Goal: Book appointment/travel/reservation

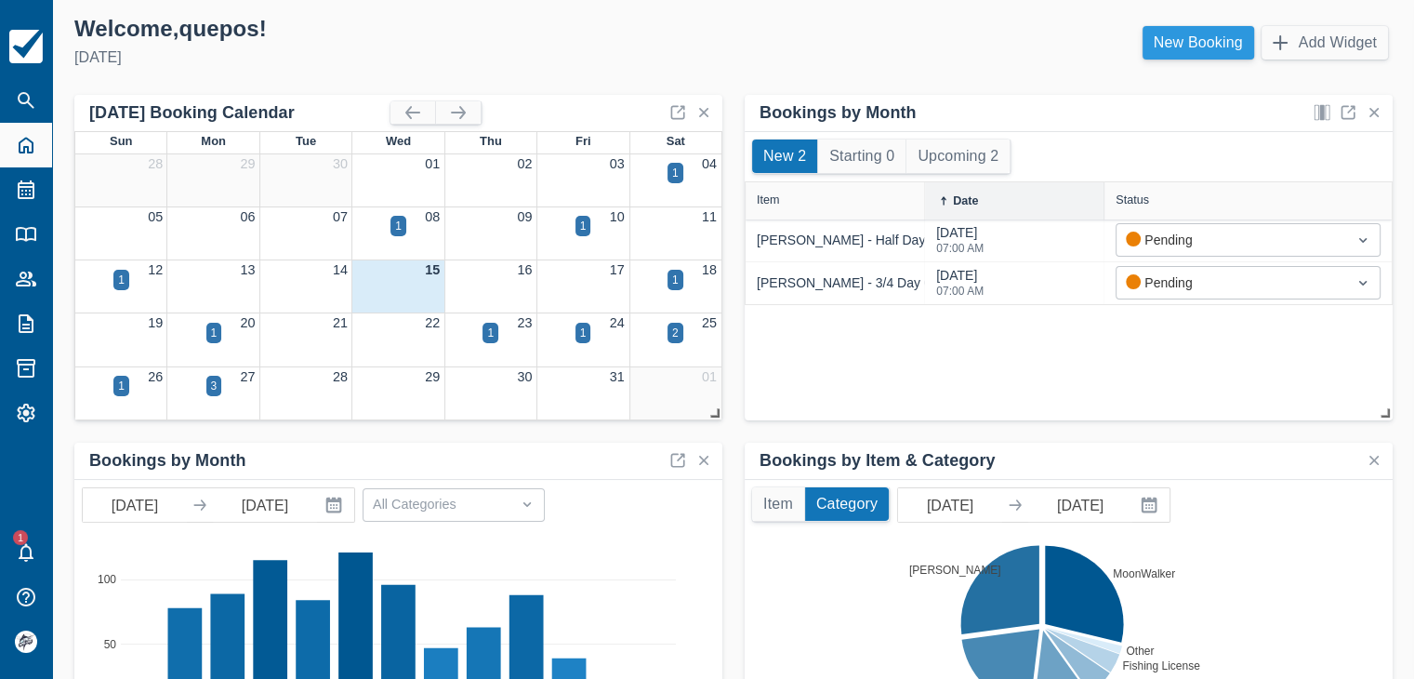
click at [1197, 50] on link "New Booking" at bounding box center [1199, 42] width 112 height 33
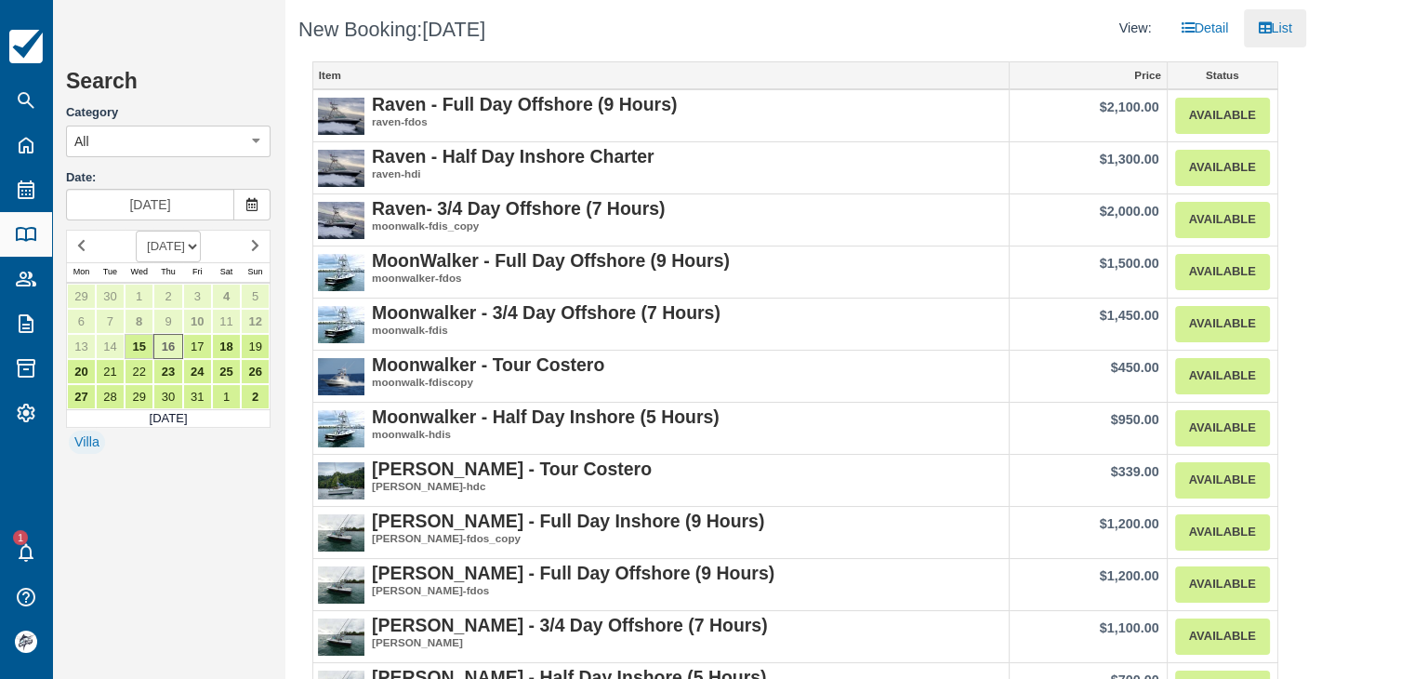
click at [196, 254] on select "OCTOBER 2025 NOVEMBER 2025 DECEMBER 2025 JANUARY 2026 FEBRUARY 2026 MARCH 2026 …" at bounding box center [168, 247] width 65 height 32
select select "20260301"
click at [136, 231] on select "OCTOBER 2025 NOVEMBER 2025 DECEMBER 2025 JANUARY 2026 FEBRUARY 2026 MARCH 2026 …" at bounding box center [168, 247] width 65 height 32
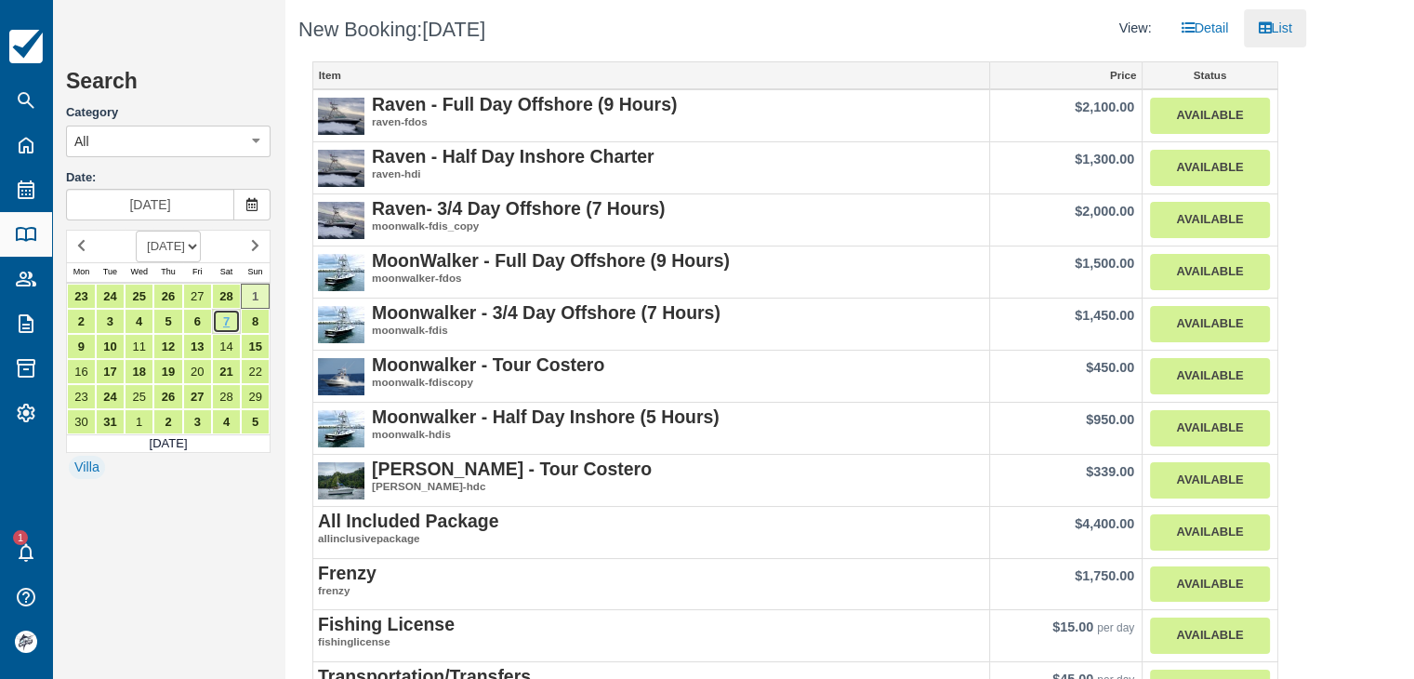
click at [225, 317] on link "7" at bounding box center [226, 321] width 29 height 25
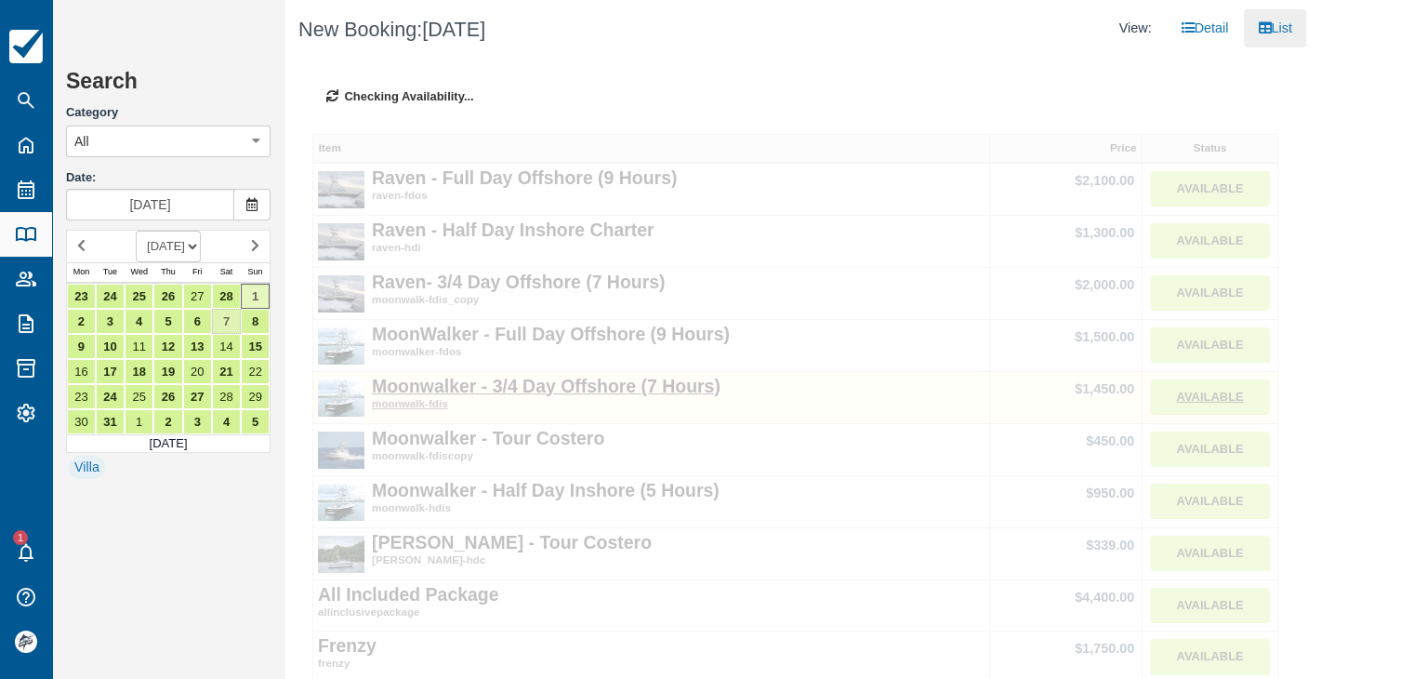
type input "[DATE]"
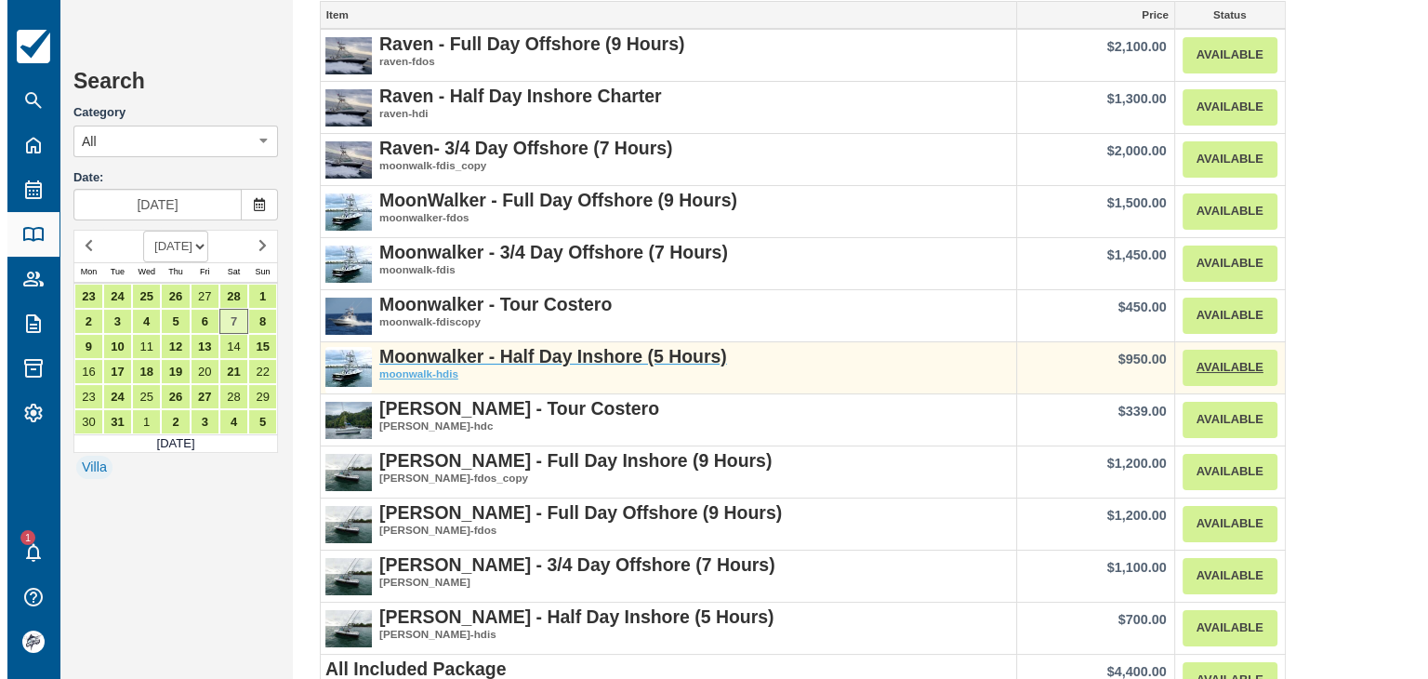
scroll to position [93, 0]
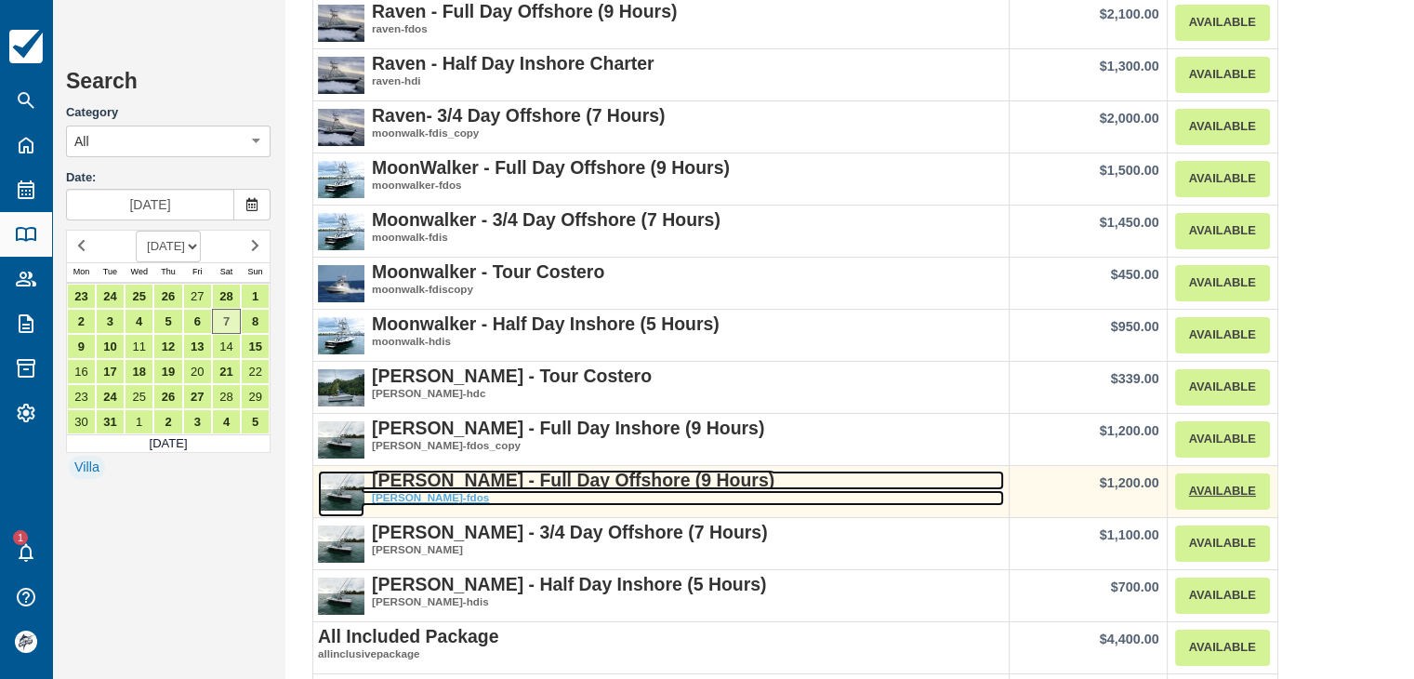
click at [541, 477] on strong "[PERSON_NAME] - Full Day Offshore (9 Hours)" at bounding box center [573, 480] width 403 height 20
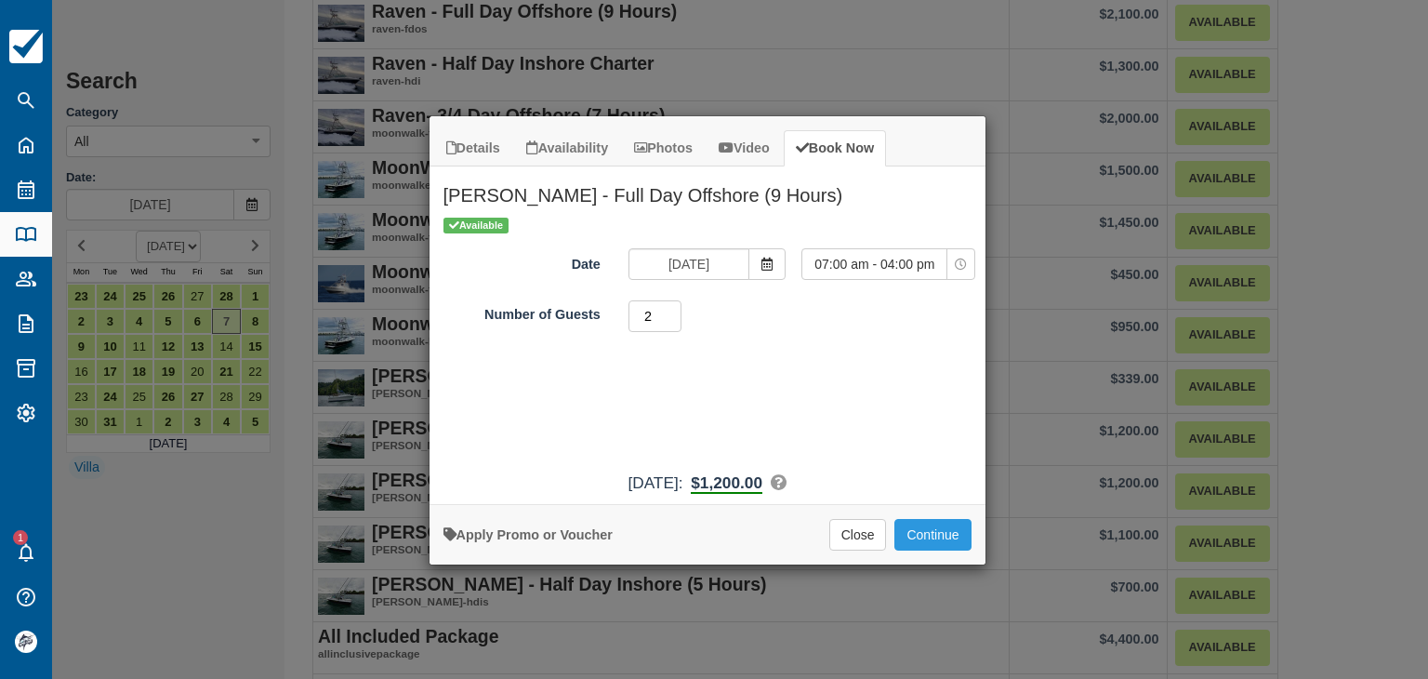
drag, startPoint x: 675, startPoint y: 309, endPoint x: 695, endPoint y: 331, distance: 30.3
type input "2"
click at [675, 310] on input "2" at bounding box center [656, 316] width 54 height 32
click at [907, 533] on button "Continue" at bounding box center [932, 535] width 76 height 32
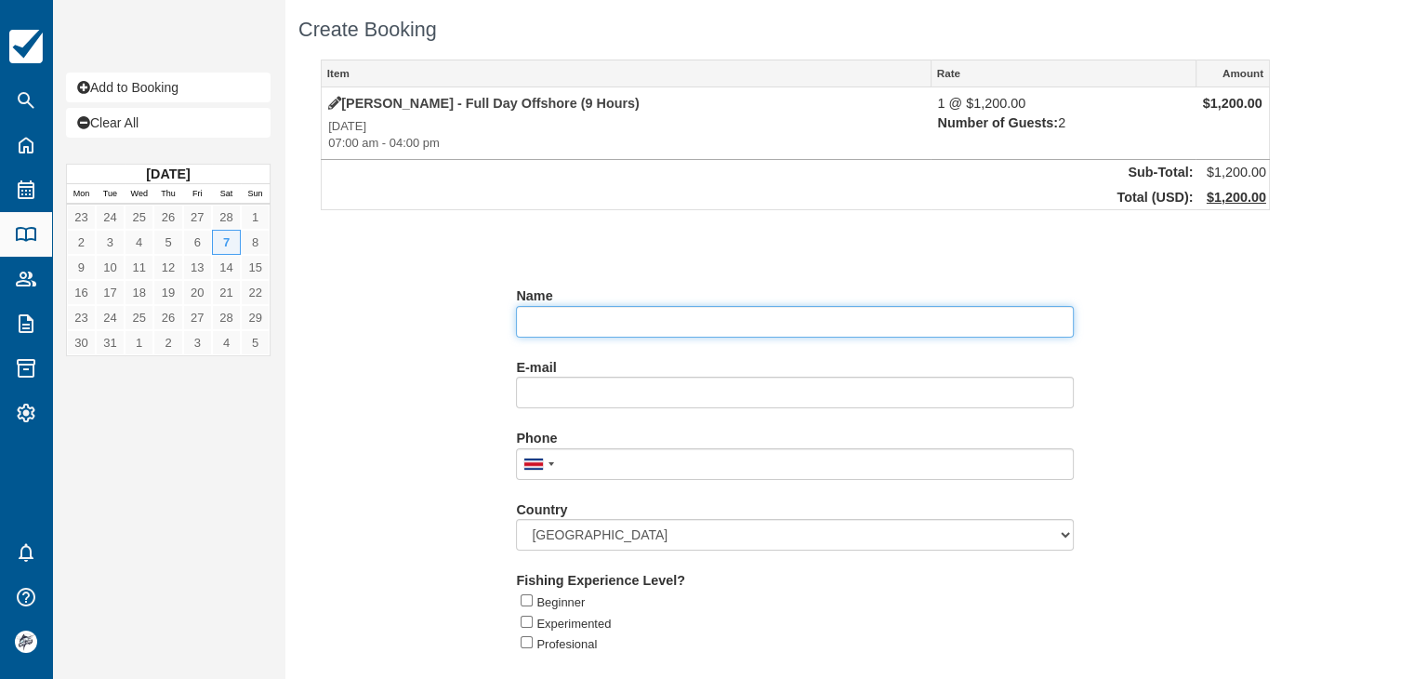
click at [624, 313] on input "Name" at bounding box center [795, 322] width 558 height 32
paste input "Catherine Gajdicar"
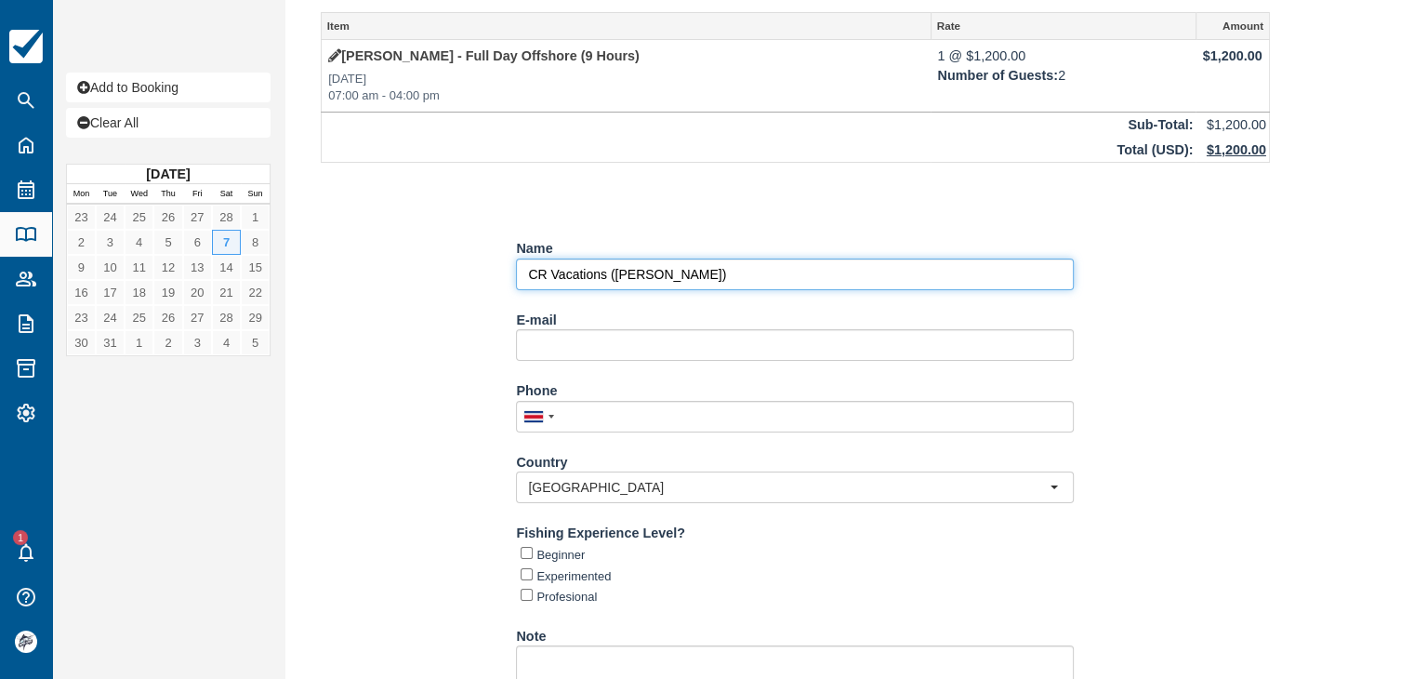
scroll to position [195, 0]
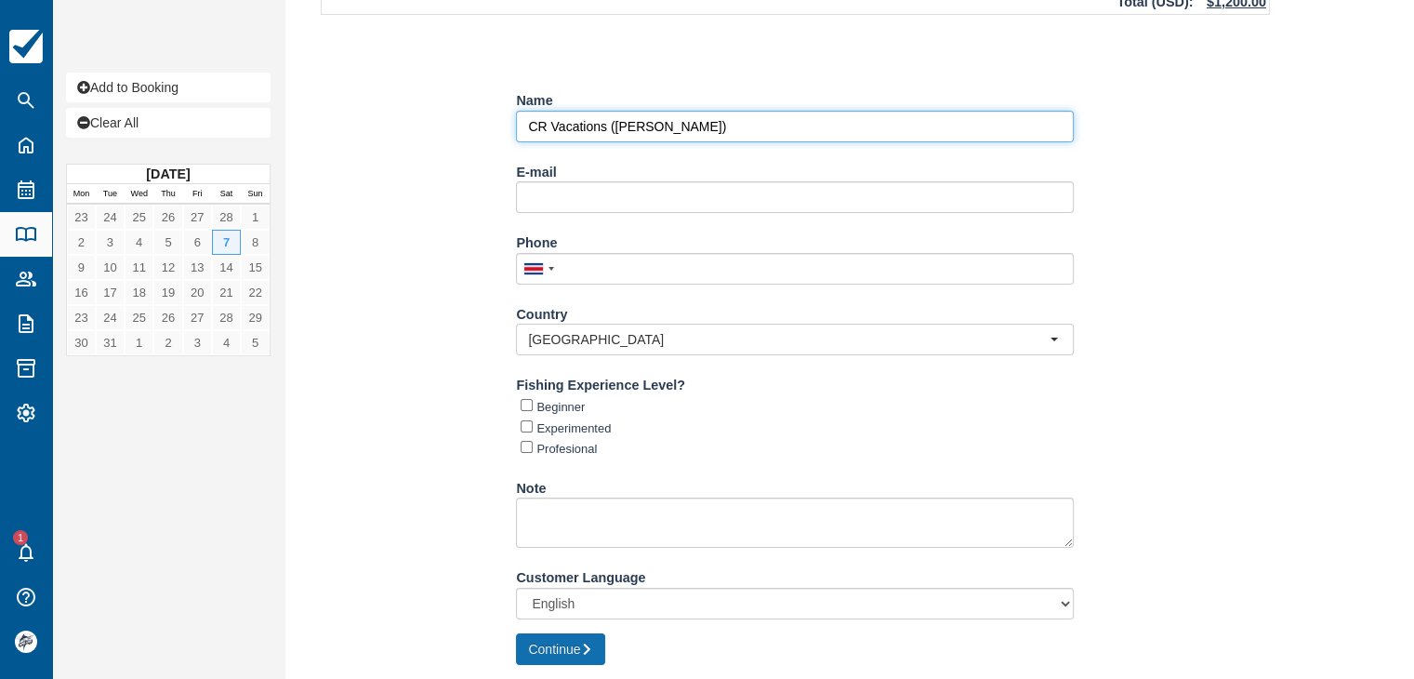
type input "CR Vacations (Catherine Gajdicar)"
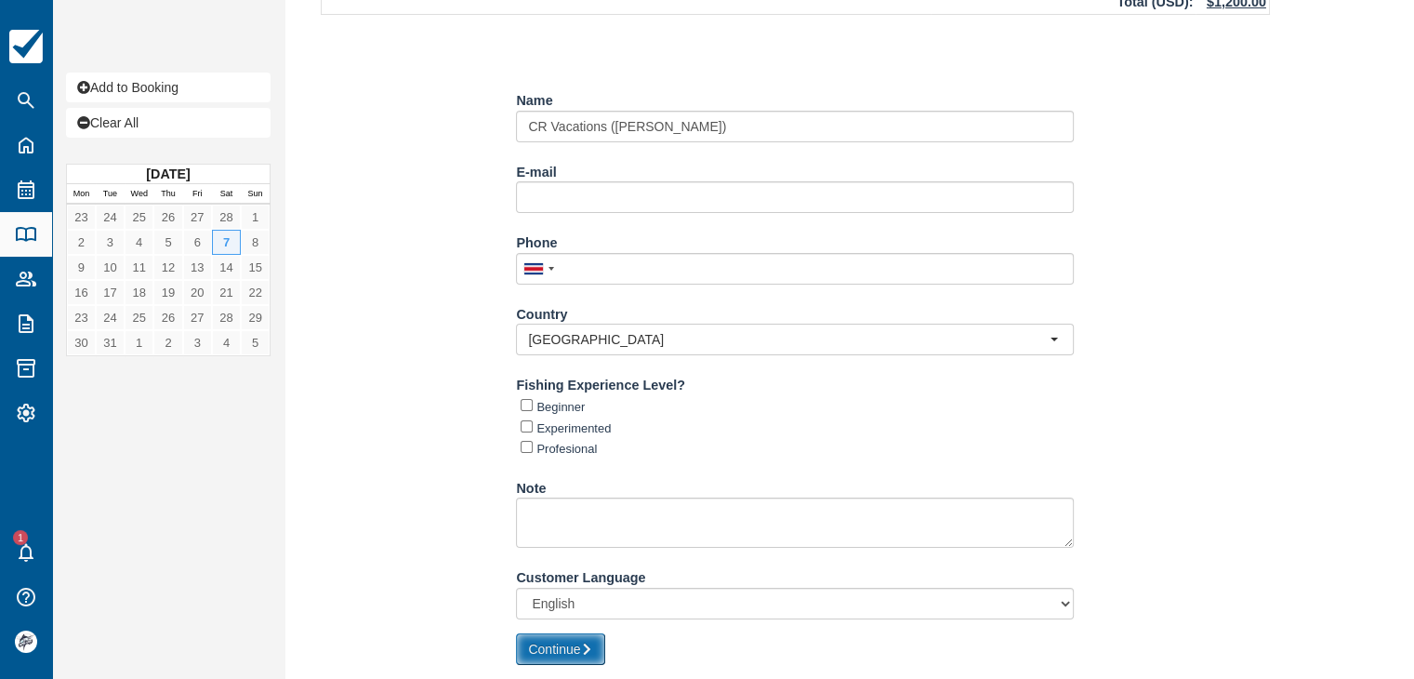
click at [578, 646] on button "Continue" at bounding box center [560, 649] width 89 height 32
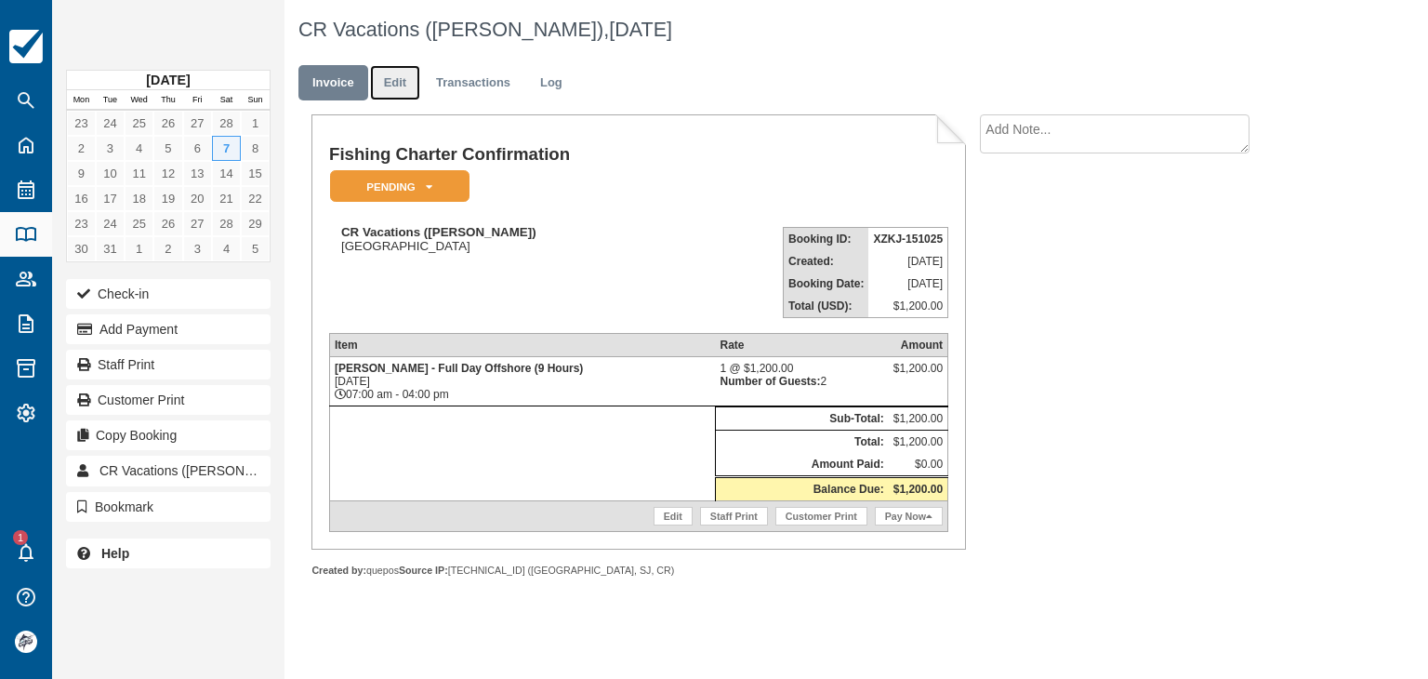
click at [403, 76] on link "Edit" at bounding box center [395, 83] width 50 height 36
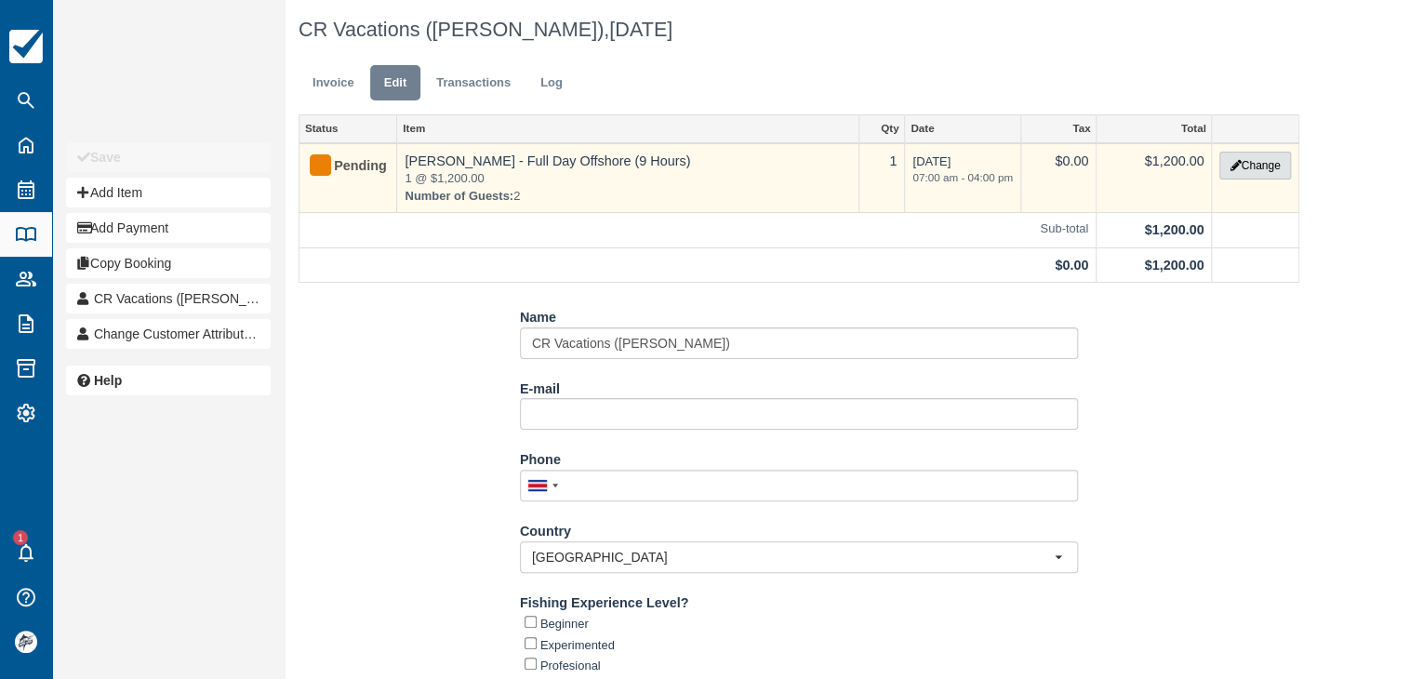
click at [1269, 171] on button "Change" at bounding box center [1254, 166] width 71 height 28
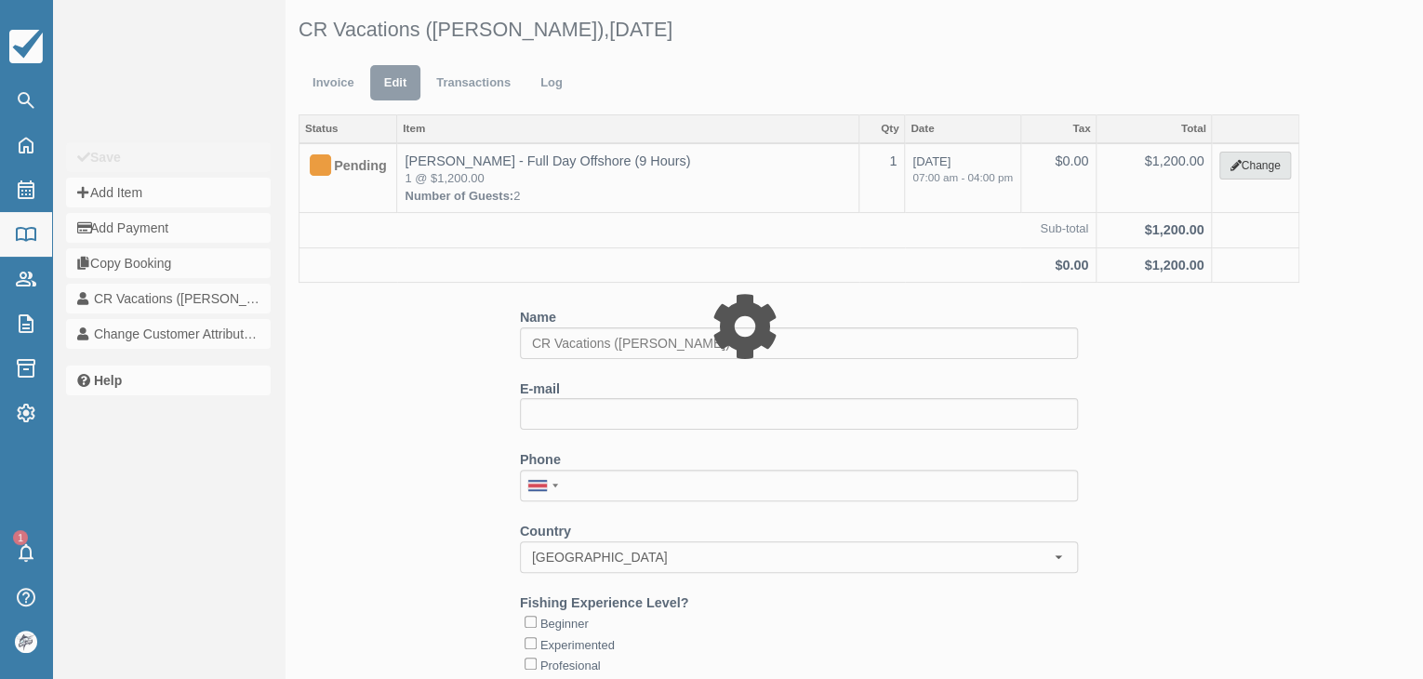
select select "15"
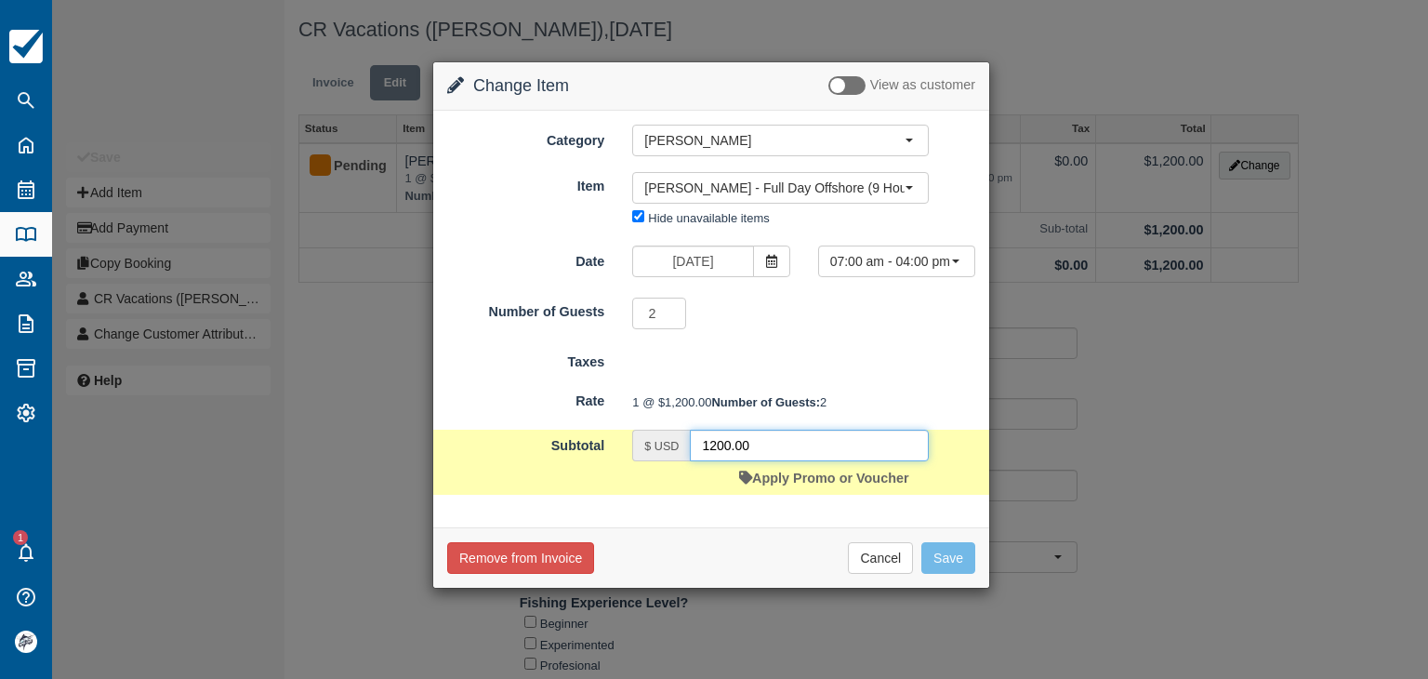
click at [780, 461] on input "1200.00" at bounding box center [809, 446] width 239 height 32
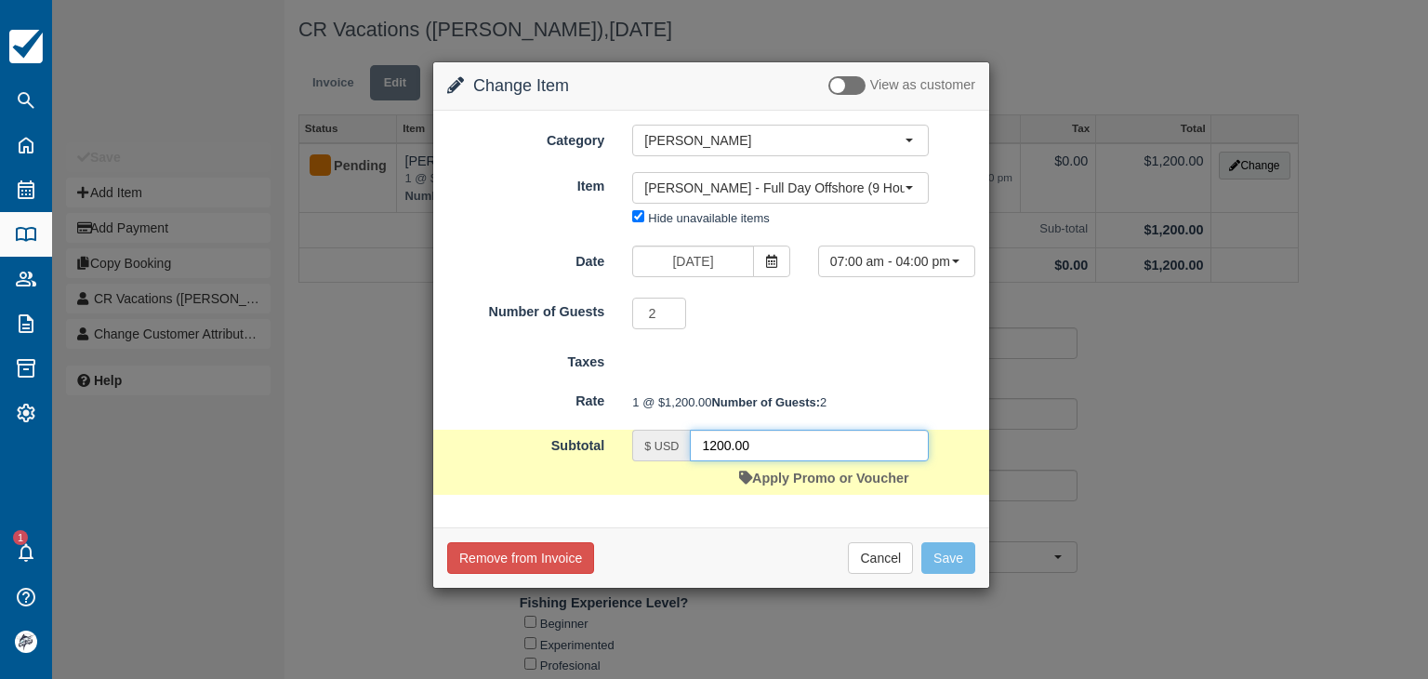
click at [780, 461] on input "1200.00" at bounding box center [809, 446] width 239 height 32
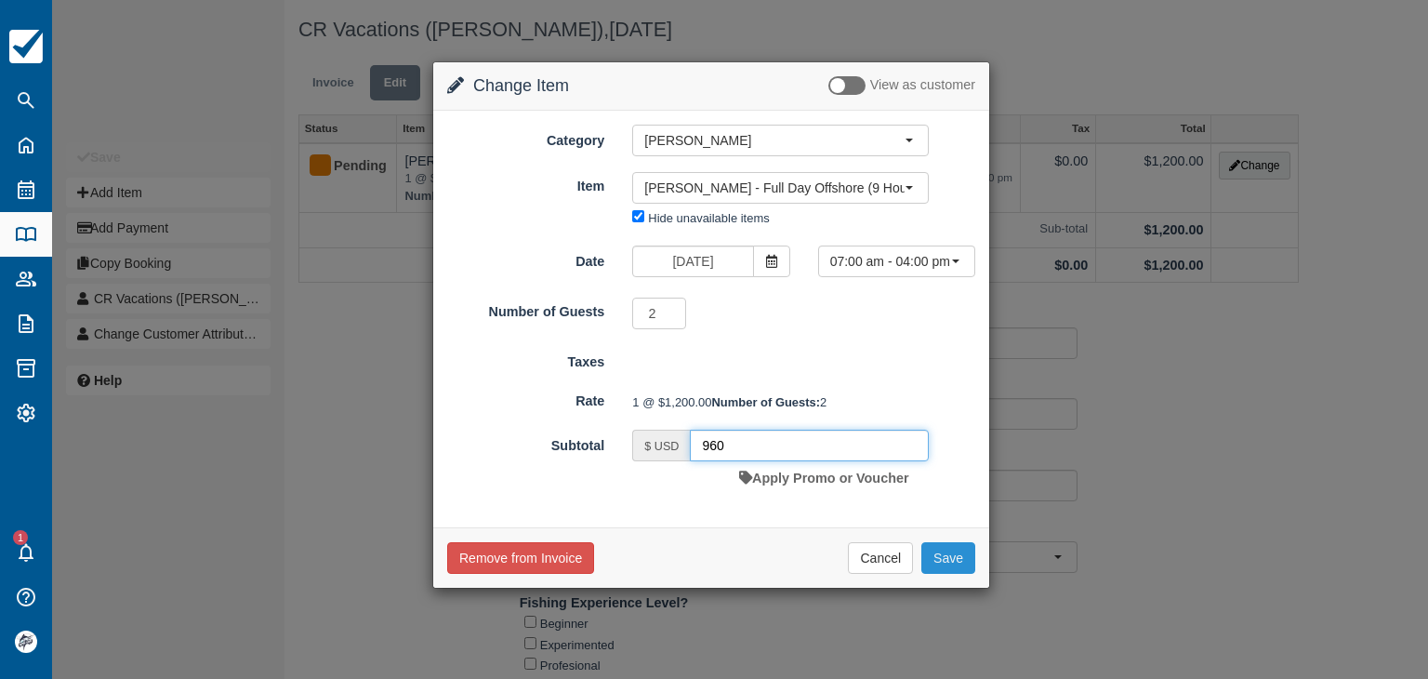
type input "960"
click at [953, 574] on button "Save" at bounding box center [948, 558] width 54 height 32
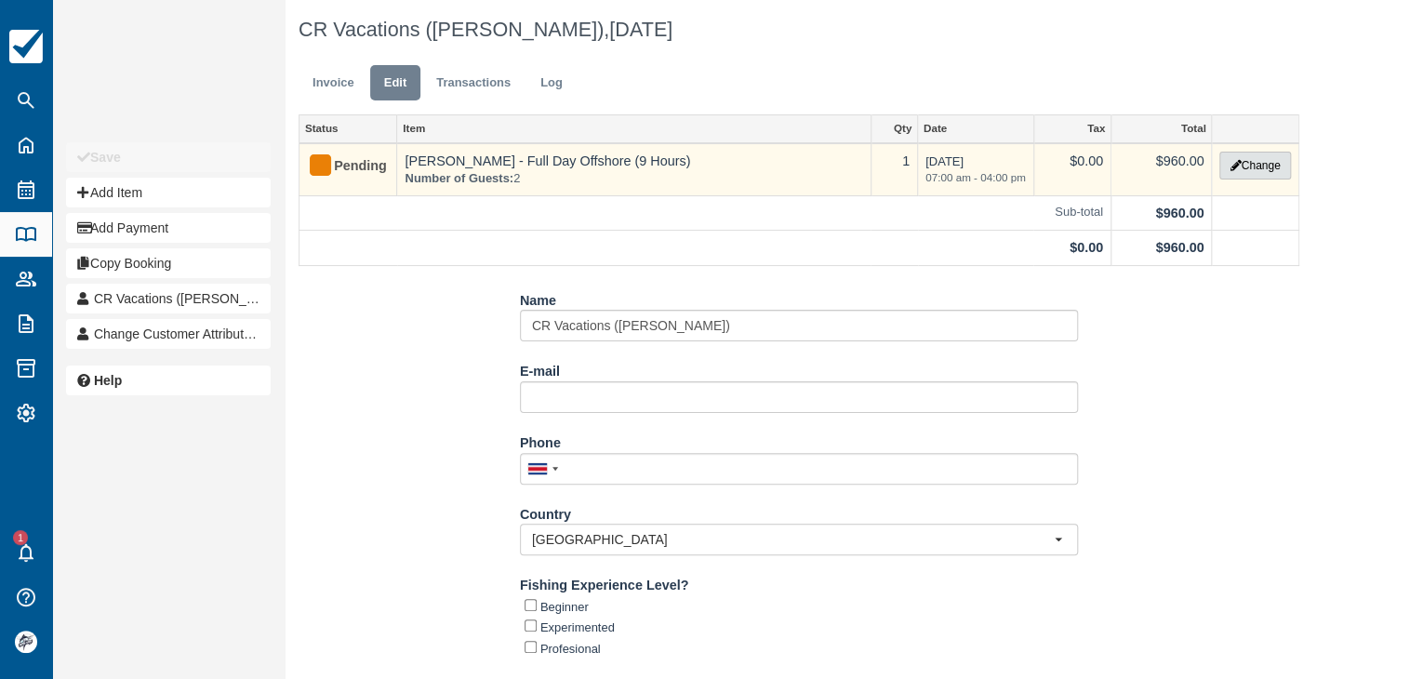
click at [1251, 161] on button "Change" at bounding box center [1254, 166] width 71 height 28
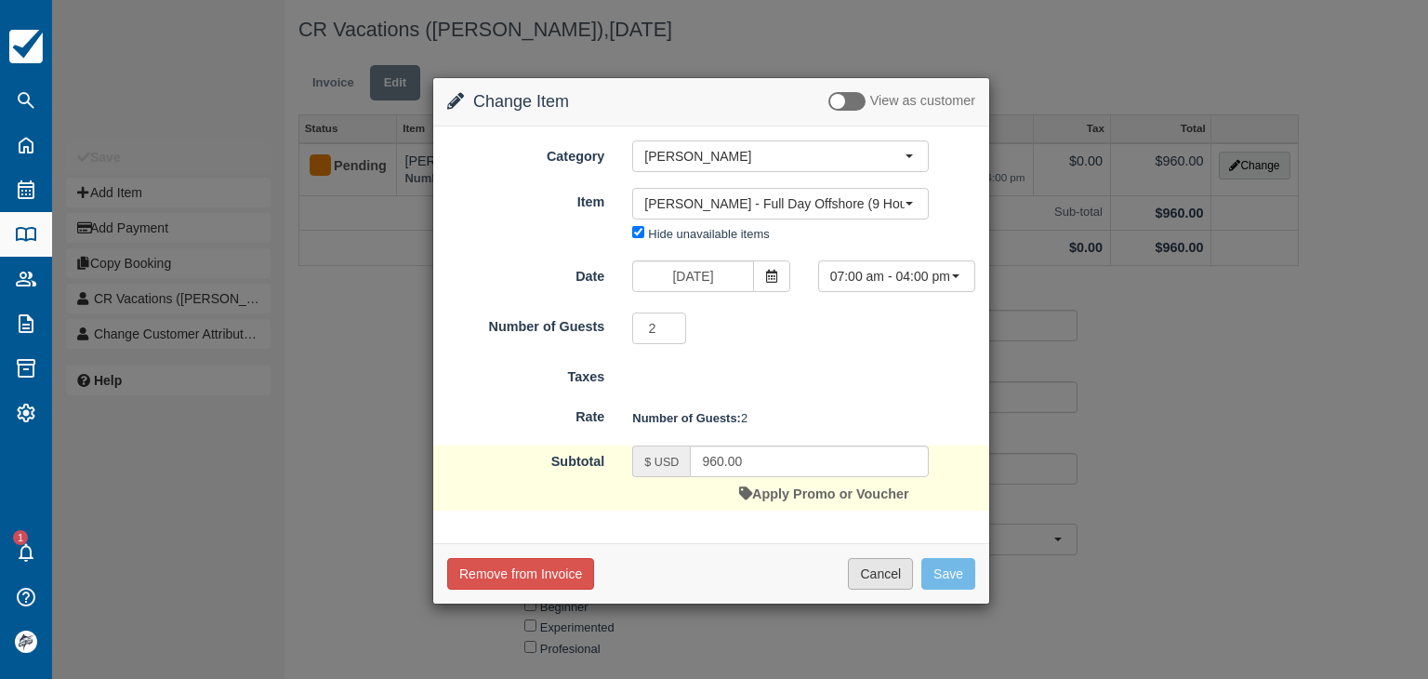
click at [863, 577] on button "Cancel" at bounding box center [880, 574] width 65 height 32
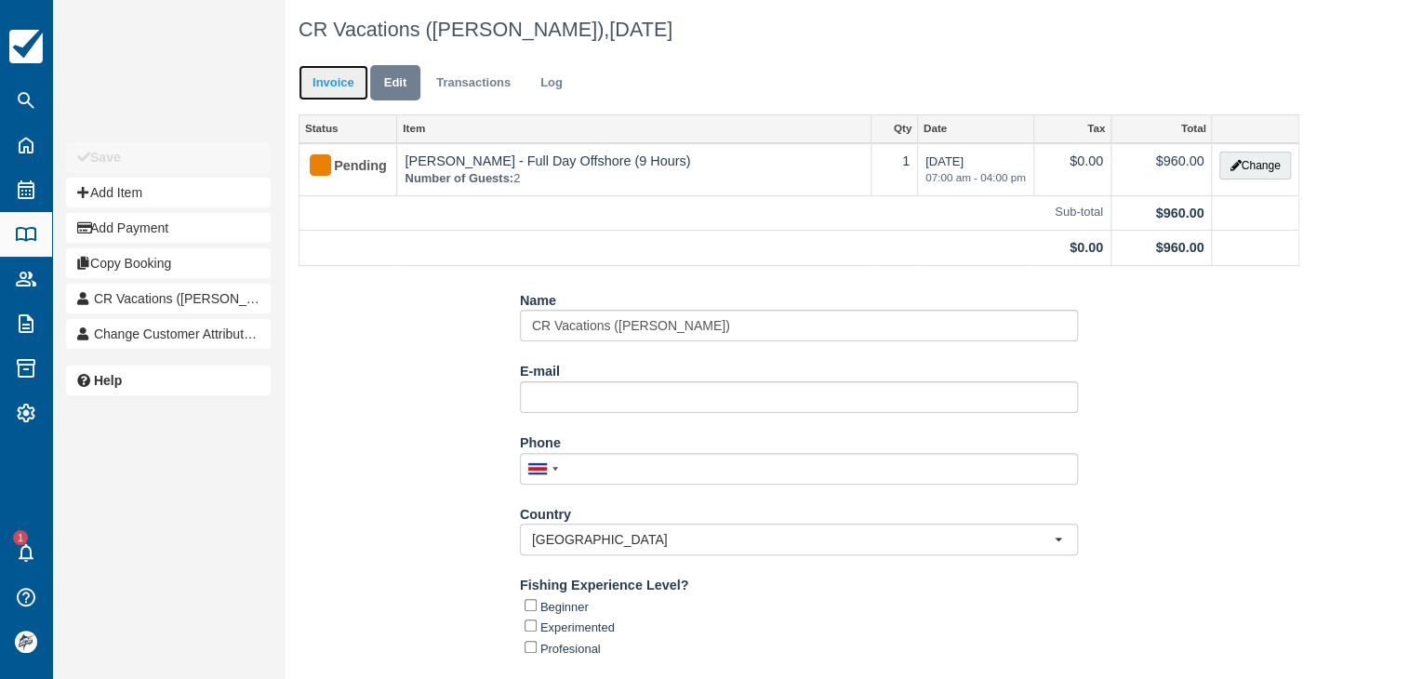
click at [323, 96] on link "Invoice" at bounding box center [333, 83] width 70 height 36
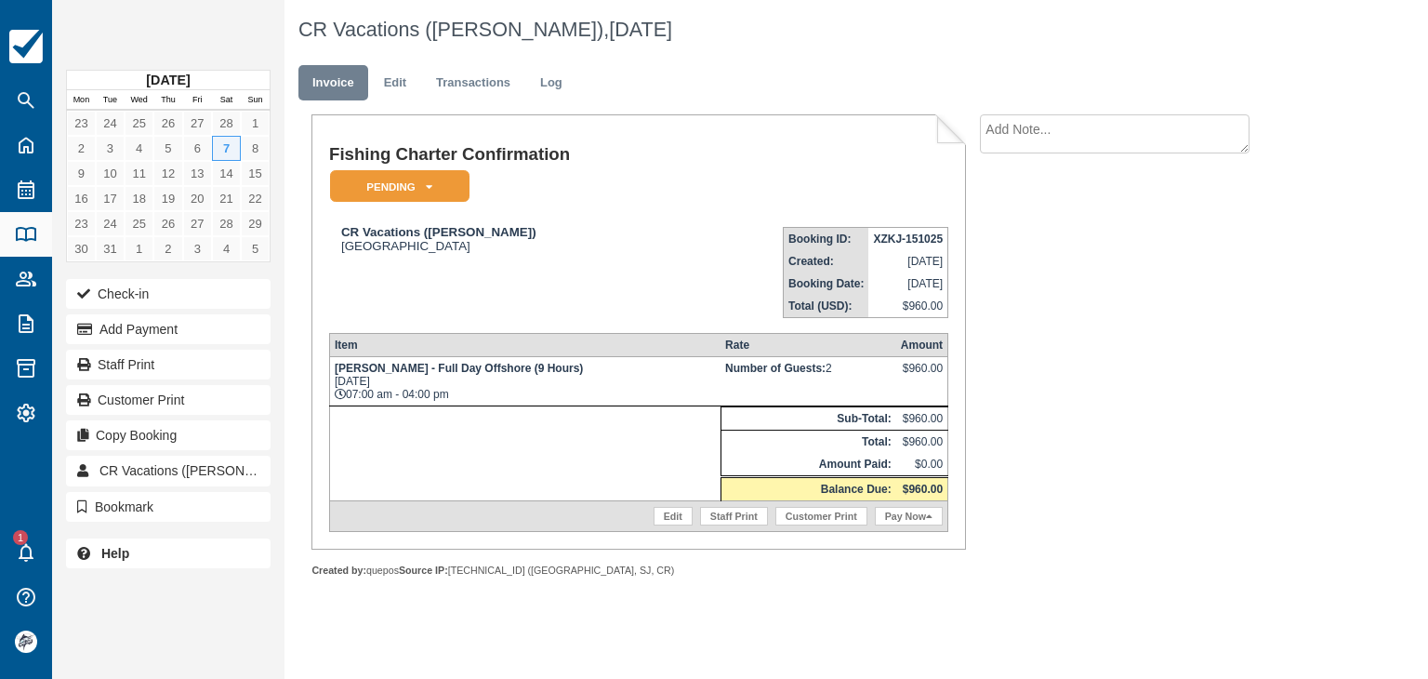
click at [885, 238] on strong "XZKJ-151025" at bounding box center [908, 238] width 70 height 13
copy tbody "XZKJ-151025"
